Goal: Task Accomplishment & Management: Complete application form

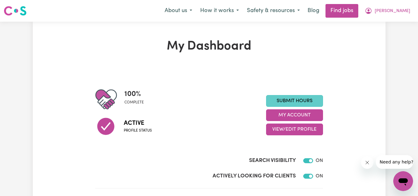
click at [282, 102] on link "Submit Hours" at bounding box center [294, 101] width 57 height 12
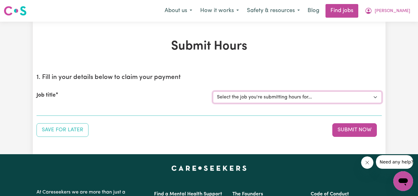
click at [281, 98] on select "Select the job you're submitting hours for... [[PERSON_NAME]] Personnel care wo…" at bounding box center [297, 97] width 169 height 12
select select "13957"
click at [213, 91] on select "Select the job you're submitting hours for... [[PERSON_NAME]] Personnel care wo…" at bounding box center [297, 97] width 169 height 12
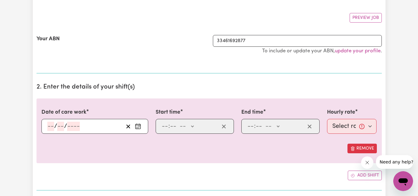
scroll to position [108, 0]
click at [141, 125] on rect "Enter the date of care work" at bounding box center [138, 126] width 5 height 5
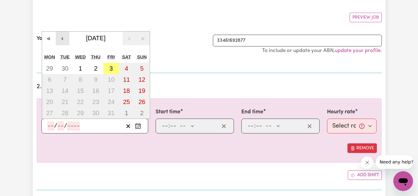
click at [60, 36] on button "‹" at bounding box center [63, 39] width 14 height 14
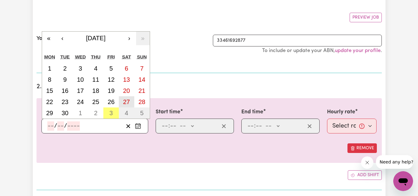
click at [123, 101] on abbr "27" at bounding box center [126, 101] width 7 height 7
type input "[DATE]"
type input "27"
type input "9"
type input "2025"
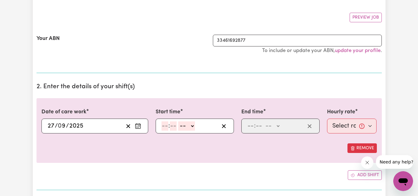
click at [163, 126] on input "number" at bounding box center [165, 125] width 7 height 9
type input "3"
type input "0"
click at [184, 127] on select "-- AM PM" at bounding box center [185, 125] width 17 height 9
select select "pm"
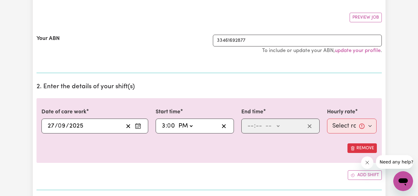
click at [177, 121] on select "-- AM PM" at bounding box center [185, 125] width 17 height 9
type input "15:00"
click at [250, 125] on input "number" at bounding box center [250, 125] width 7 height 9
type input "6"
type input "0"
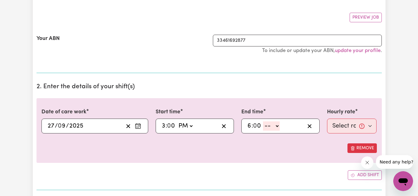
click at [273, 127] on select "-- AM PM" at bounding box center [271, 125] width 17 height 9
select select "pm"
click at [263, 121] on select "-- AM PM" at bounding box center [271, 125] width 17 height 9
type input "18:00"
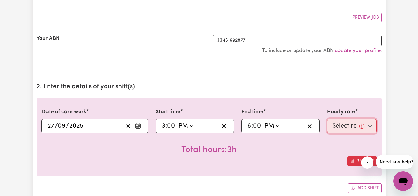
click at [338, 130] on select "Select rate... $51.40 (Weekday) $62.83 (Saturday) $72.77 (Sunday)" at bounding box center [352, 126] width 50 height 15
select select "62.83-[DATE]"
click at [327, 119] on select "Select rate... $51.40 (Weekday) $62.83 (Saturday) $72.77 (Sunday)" at bounding box center [352, 126] width 50 height 15
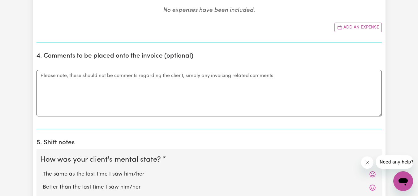
scroll to position [353, 0]
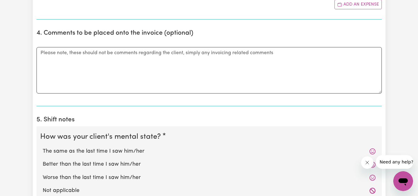
click at [166, 147] on div "The same as the last time I saw him/her" at bounding box center [209, 151] width 338 height 13
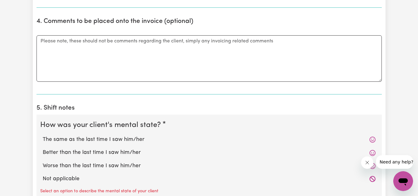
scroll to position [365, 0]
click at [92, 139] on label "The same as the last time I saw him/her" at bounding box center [209, 139] width 333 height 8
click at [43, 135] on input "The same as the last time I saw him/her" at bounding box center [42, 135] width 0 height 0
radio input "true"
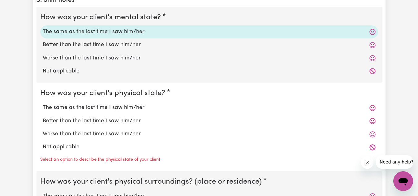
scroll to position [505, 0]
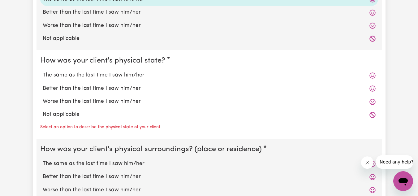
click at [78, 77] on label "The same as the last time I saw him/her" at bounding box center [209, 75] width 333 height 8
click at [43, 71] on input "The same as the last time I saw him/her" at bounding box center [42, 71] width 0 height 0
radio input "true"
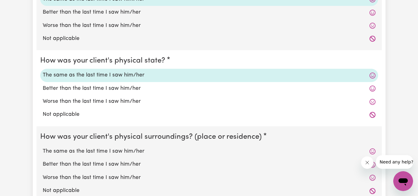
click at [82, 153] on label "The same as the last time I saw him/her" at bounding box center [209, 151] width 333 height 8
click at [43, 147] on input "The same as the last time I saw him/her" at bounding box center [42, 147] width 0 height 0
radio input "true"
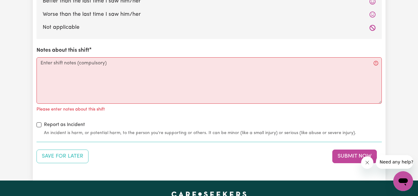
scroll to position [692, 0]
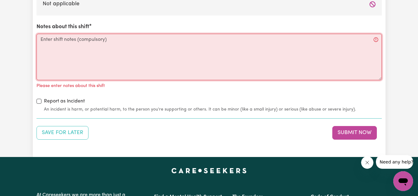
click at [66, 53] on textarea "Notes about this shift" at bounding box center [210, 57] width 346 height 46
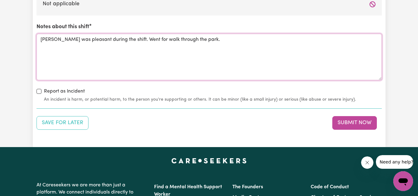
click at [154, 43] on textarea "Michael was pleasant during the shift. Went for walk through the park." at bounding box center [210, 57] width 346 height 46
click at [204, 42] on textarea "Michael was pleasant during the shift. Went for a walk through the park." at bounding box center [210, 57] width 346 height 46
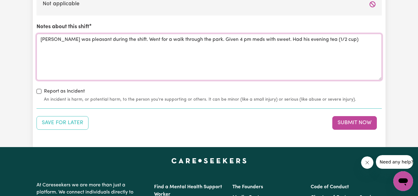
click at [261, 39] on textarea "Michael was pleasant during the shift. Went for a walk through the park. Given …" at bounding box center [210, 57] width 346 height 46
click at [367, 39] on textarea "Michael was pleasant during the shift. Went for a walk through the park. Given …" at bounding box center [210, 57] width 346 height 46
click at [54, 47] on textarea "Michael was pleasant during the shift. Went for a walk through the park. Given …" at bounding box center [210, 57] width 346 height 46
click at [89, 44] on textarea "Michael was pleasant during the shift. Went for a walk through the park. Given …" at bounding box center [210, 57] width 346 height 46
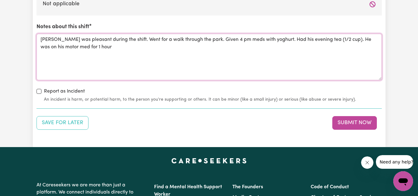
click at [55, 48] on textarea "Michael was pleasant during the shift. Went for a walk through the park. Given …" at bounding box center [210, 57] width 346 height 46
click at [94, 52] on textarea "Michael was pleasant during the shift. Went for a walk through the park. Given …" at bounding box center [210, 57] width 346 height 46
type textarea "Michael was pleasant during the shift. Went for a walk through the park. Given …"
click at [343, 123] on button "Submit Now" at bounding box center [355, 123] width 45 height 14
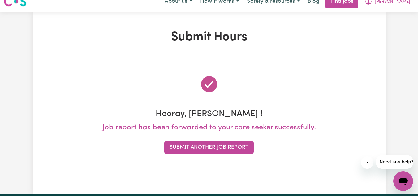
scroll to position [0, 0]
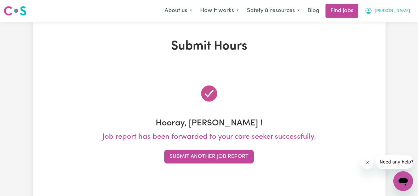
click at [397, 12] on span "[PERSON_NAME]" at bounding box center [393, 11] width 36 height 7
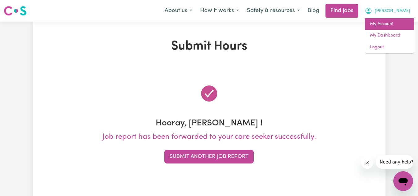
click at [381, 22] on link "My Account" at bounding box center [389, 24] width 49 height 12
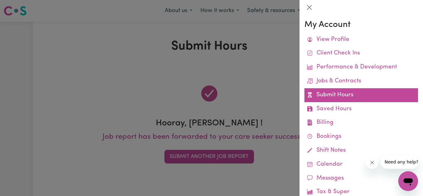
click at [342, 92] on link "Submit Hours" at bounding box center [361, 95] width 114 height 14
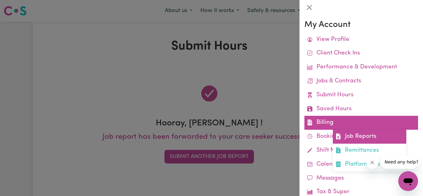
click at [352, 136] on link "Job Reports" at bounding box center [369, 137] width 73 height 14
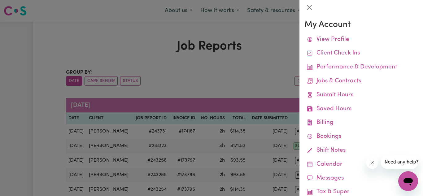
click at [257, 72] on div at bounding box center [211, 98] width 423 height 196
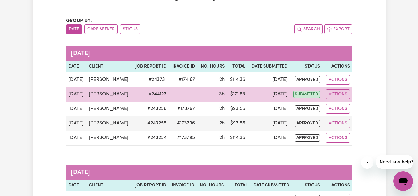
scroll to position [52, 0]
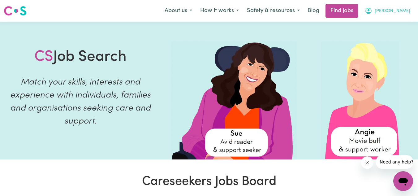
click at [401, 11] on span "[PERSON_NAME]" at bounding box center [393, 11] width 36 height 7
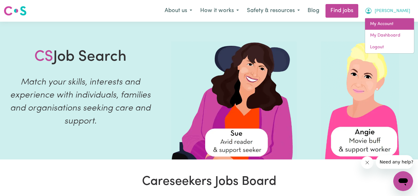
click at [389, 21] on link "My Account" at bounding box center [389, 24] width 49 height 12
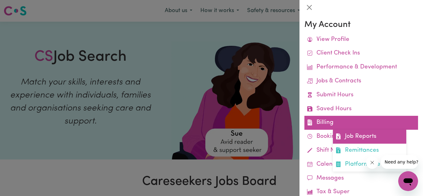
click at [354, 138] on link "Job Reports" at bounding box center [369, 137] width 73 height 14
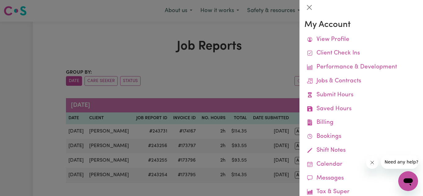
click at [281, 91] on div at bounding box center [211, 98] width 423 height 196
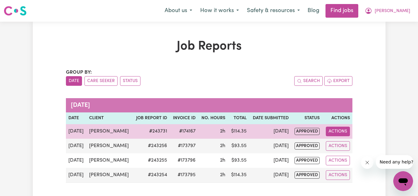
click at [333, 135] on button "Actions" at bounding box center [338, 132] width 24 height 10
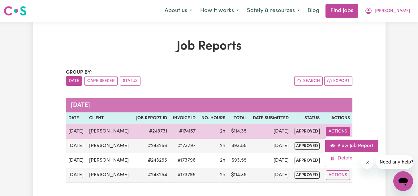
click at [341, 147] on link "View Job Report" at bounding box center [352, 146] width 53 height 12
select select "pm"
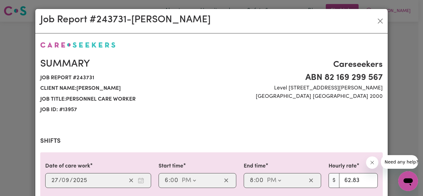
select select "62.83-[DATE]"
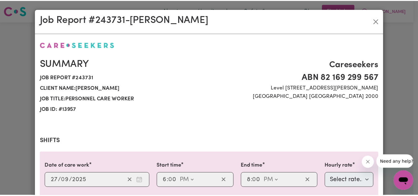
scroll to position [211, 0]
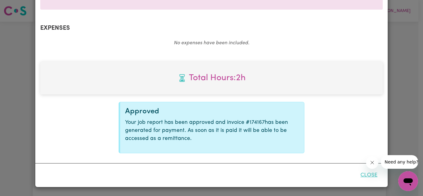
click at [368, 176] on button "Close" at bounding box center [369, 175] width 28 height 14
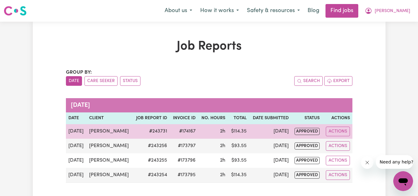
click at [307, 135] on span "approved" at bounding box center [307, 131] width 25 height 7
click at [262, 130] on td "[DATE]" at bounding box center [270, 131] width 42 height 15
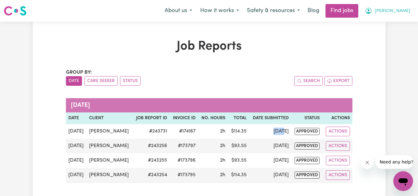
click at [392, 9] on span "[PERSON_NAME]" at bounding box center [393, 11] width 36 height 7
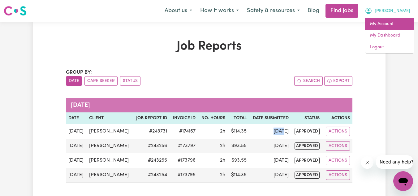
click at [380, 22] on link "My Account" at bounding box center [389, 24] width 49 height 12
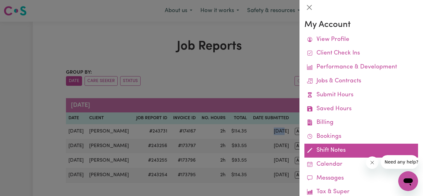
click at [325, 155] on link "Shift Notes" at bounding box center [361, 151] width 114 height 14
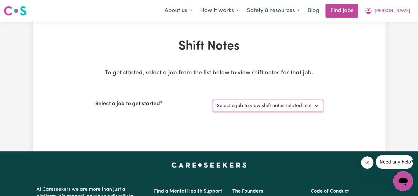
click at [225, 105] on select "Select a job to view shift notes related to it... [[PERSON_NAME]] Personnel car…" at bounding box center [268, 106] width 110 height 12
select select "13957"
click at [213, 100] on select "Select a job to view shift notes related to it... [[PERSON_NAME]] Personnel car…" at bounding box center [268, 106] width 110 height 12
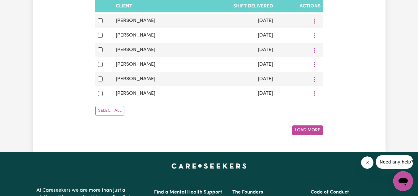
scroll to position [444, 0]
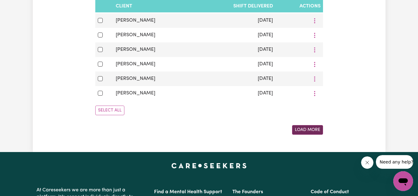
click at [314, 135] on button "Load More" at bounding box center [307, 130] width 31 height 10
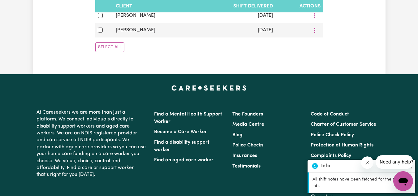
scroll to position [700, 0]
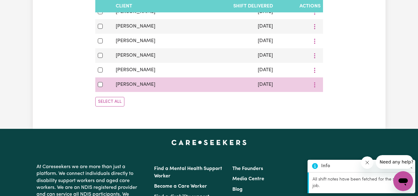
click at [145, 92] on td "[PERSON_NAME]" at bounding box center [153, 84] width 81 height 15
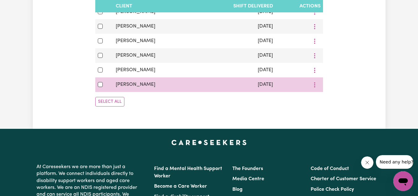
click at [141, 87] on span "[PERSON_NAME]" at bounding box center [136, 84] width 40 height 5
click at [102, 87] on input "checkbox" at bounding box center [100, 84] width 5 height 5
checkbox input "true"
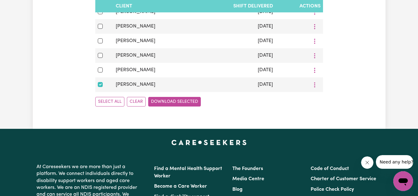
click at [170, 107] on button "Download Selected" at bounding box center [174, 102] width 53 height 10
